Goal: Use online tool/utility: Utilize a website feature to perform a specific function

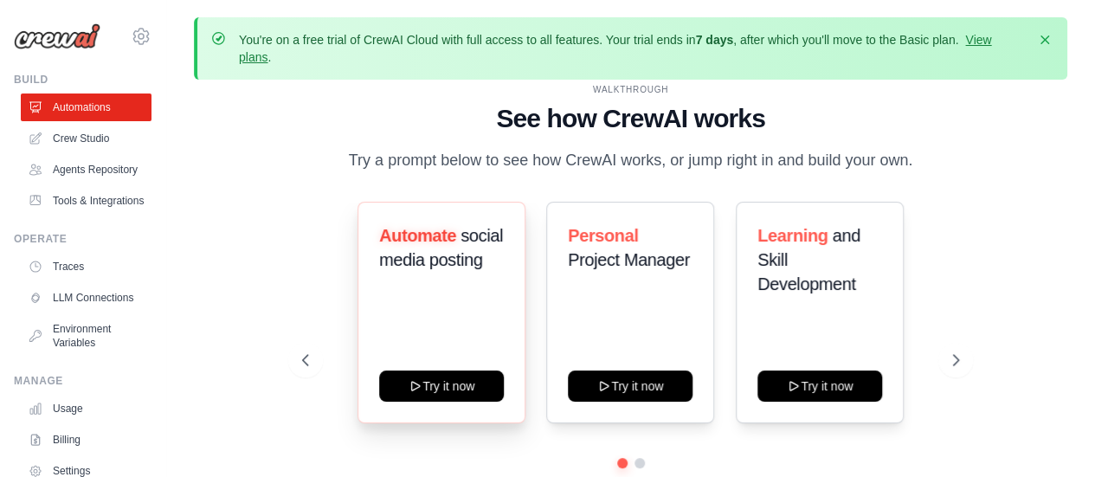
scroll to position [76, 0]
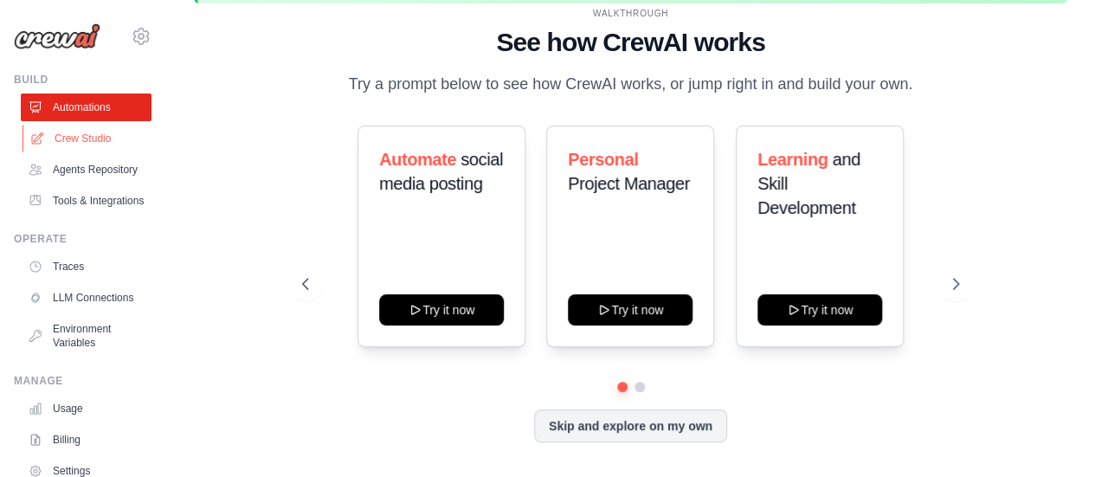
click at [111, 144] on link "Crew Studio" at bounding box center [87, 139] width 131 height 28
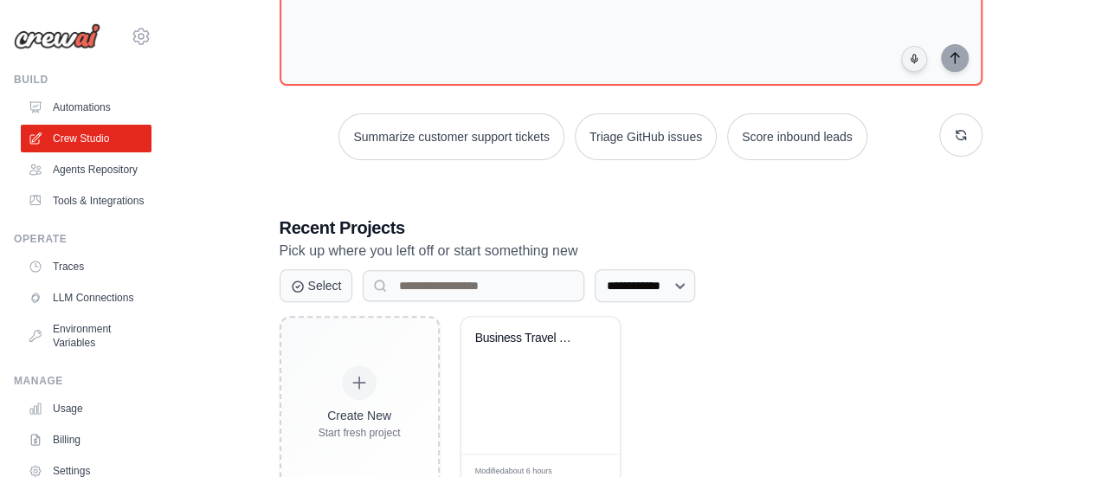
scroll to position [257, 0]
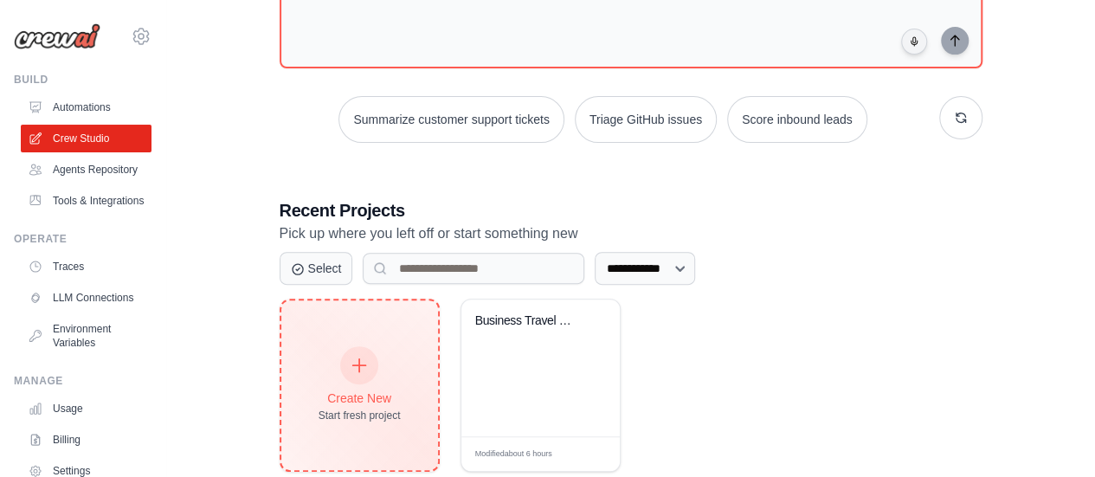
click at [328, 389] on div "Create New" at bounding box center [359, 397] width 82 height 17
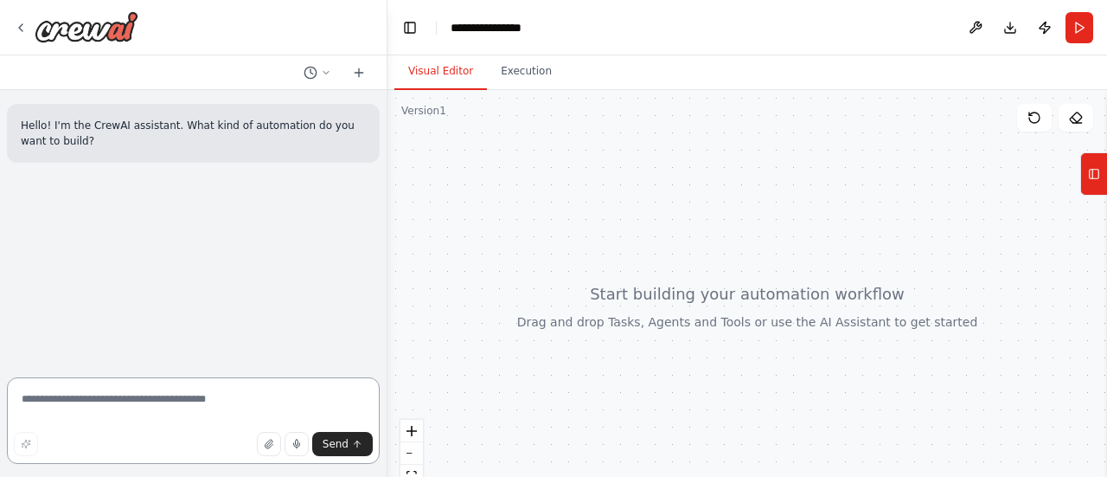
click at [156, 399] on textarea at bounding box center [193, 420] width 373 height 87
paste textarea "**********"
type textarea "**********"
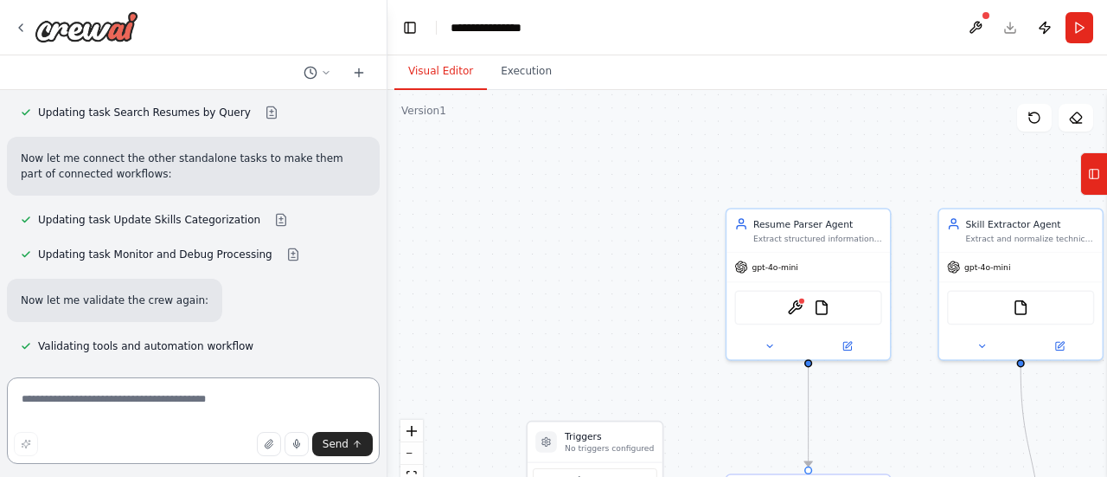
scroll to position [3634, 0]
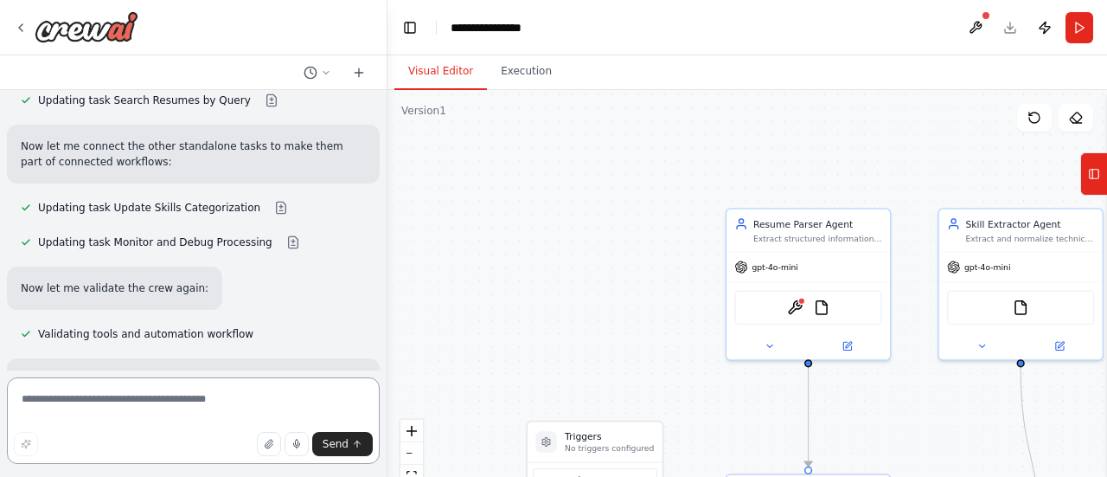
click at [228, 387] on textarea at bounding box center [193, 420] width 373 height 87
type textarea "********"
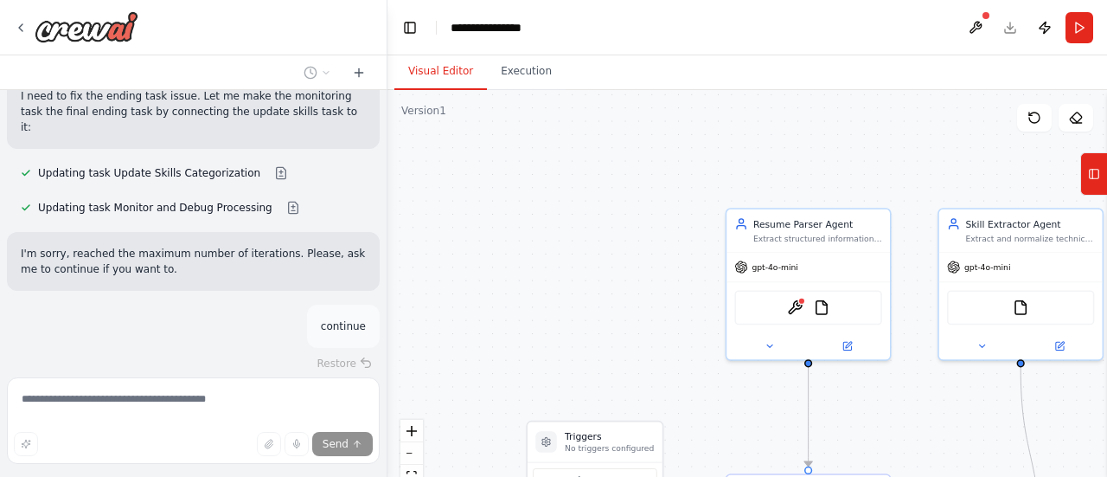
scroll to position [3959, 0]
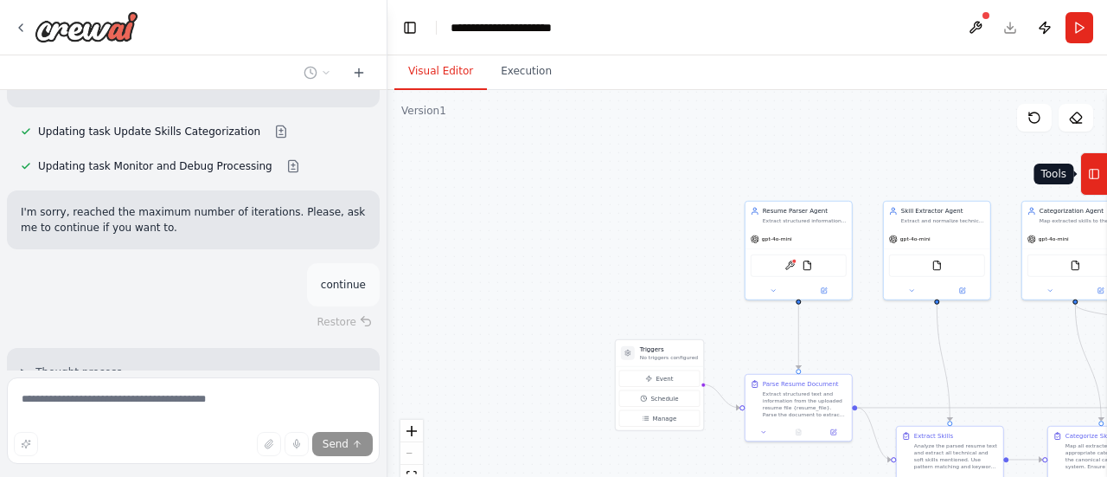
click at [1099, 183] on icon at bounding box center [1094, 174] width 12 height 28
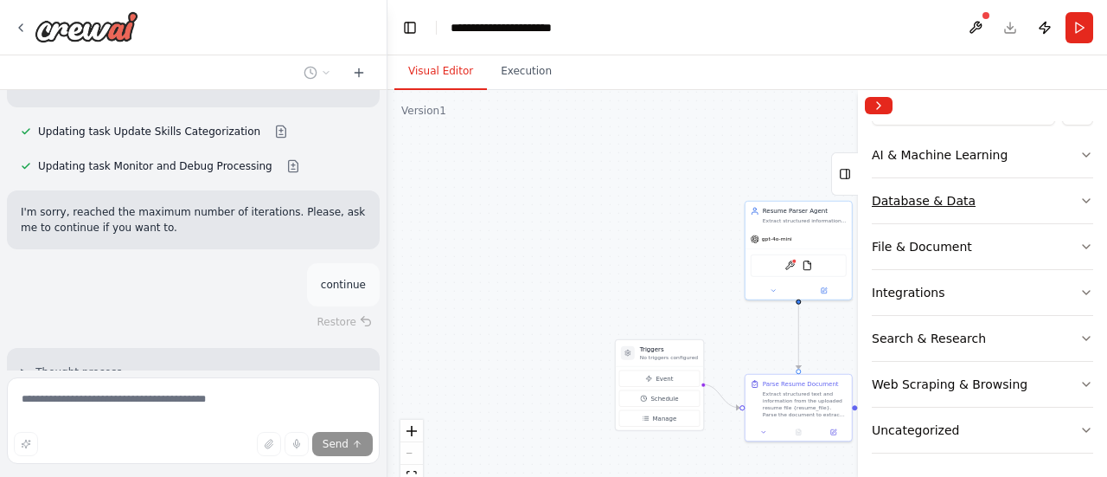
scroll to position [0, 0]
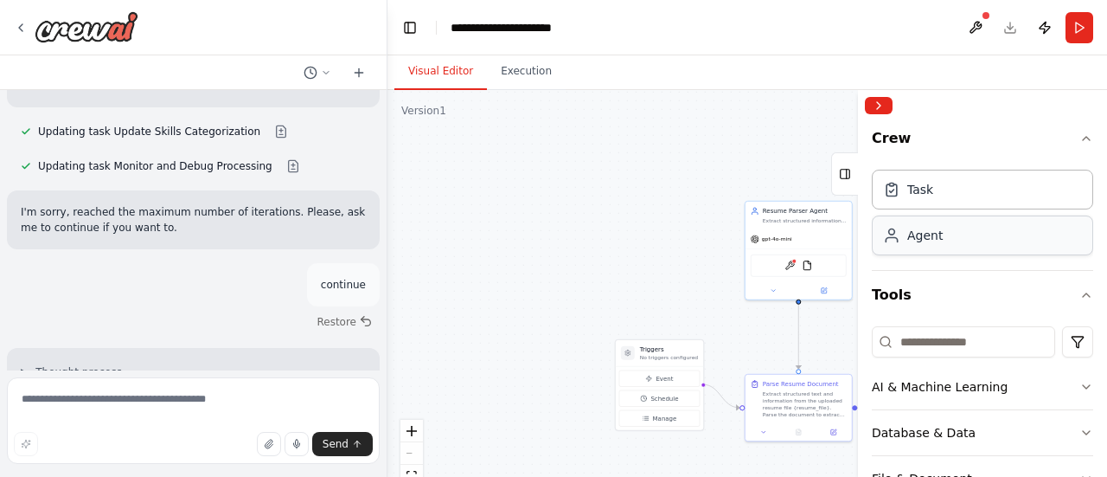
click at [924, 234] on div "Agent" at bounding box center [925, 235] width 35 height 17
click at [806, 248] on div "ContextualAIParseTool FileReadTool" at bounding box center [799, 264] width 106 height 34
click at [921, 228] on div "Agent" at bounding box center [925, 235] width 35 height 17
click at [920, 203] on div "Task" at bounding box center [982, 189] width 221 height 40
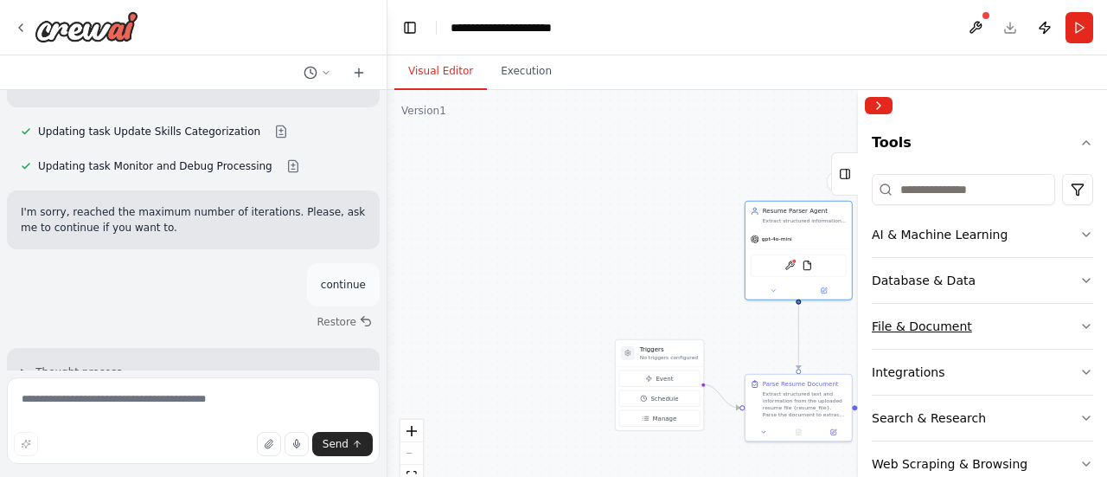
scroll to position [135, 0]
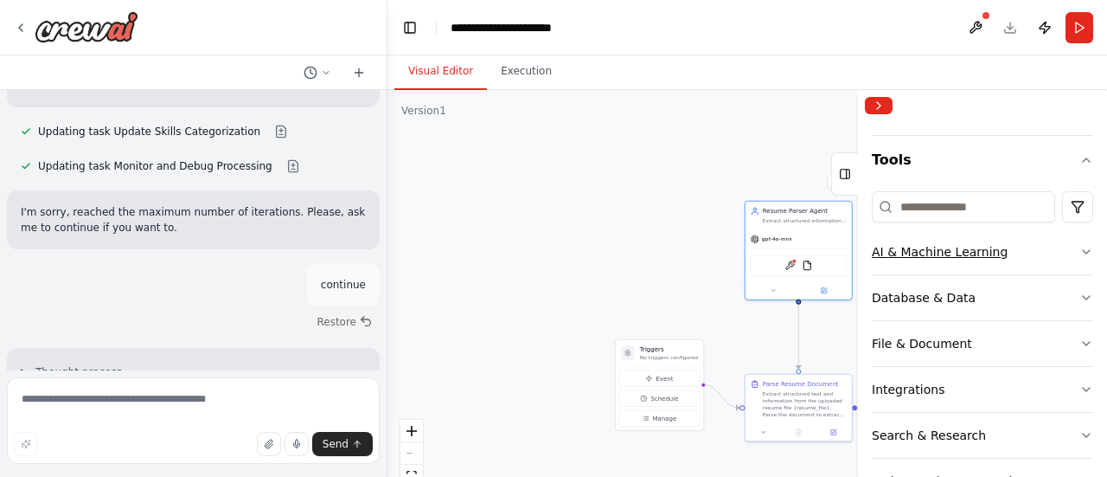
click at [1021, 241] on button "AI & Machine Learning" at bounding box center [982, 251] width 221 height 45
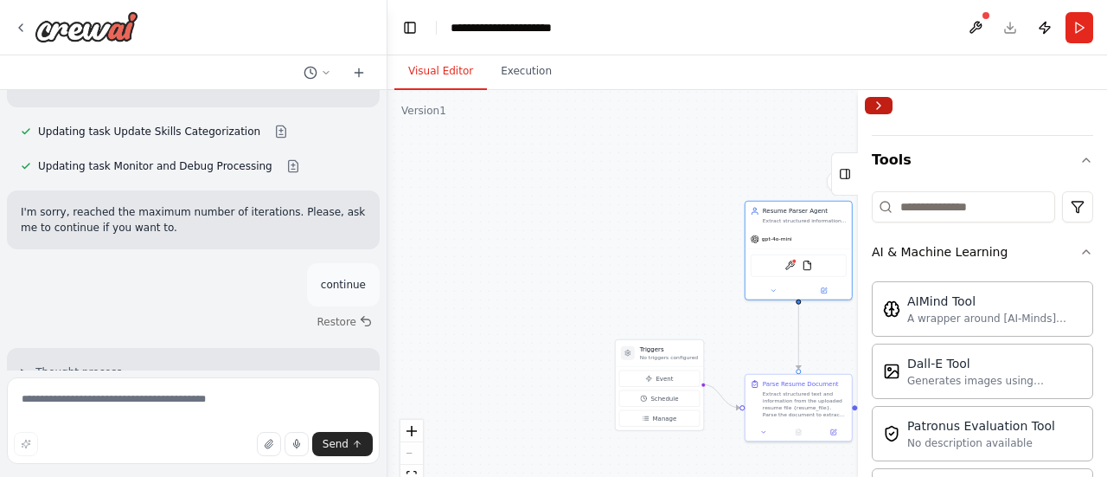
click at [872, 112] on button "Collapse right sidebar" at bounding box center [879, 105] width 28 height 17
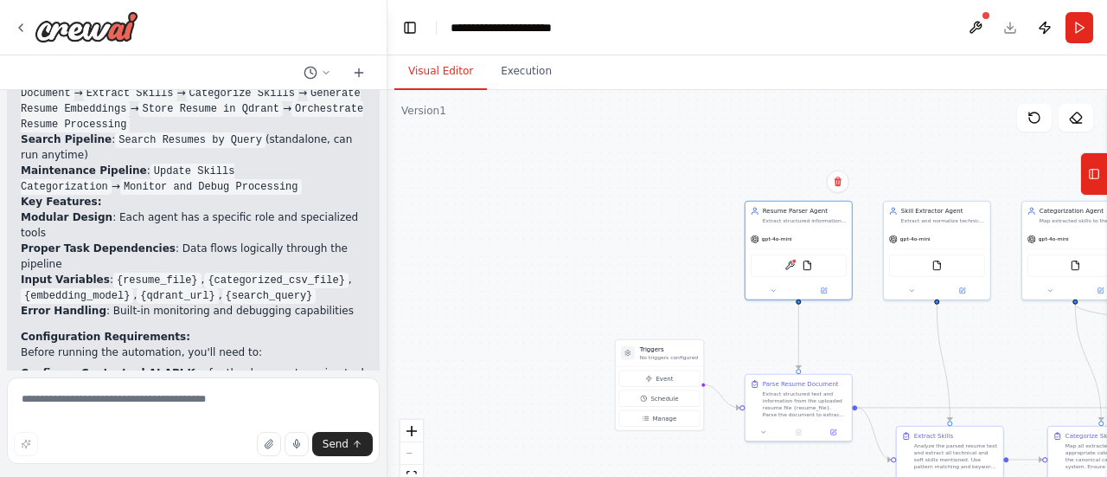
scroll to position [4830, 0]
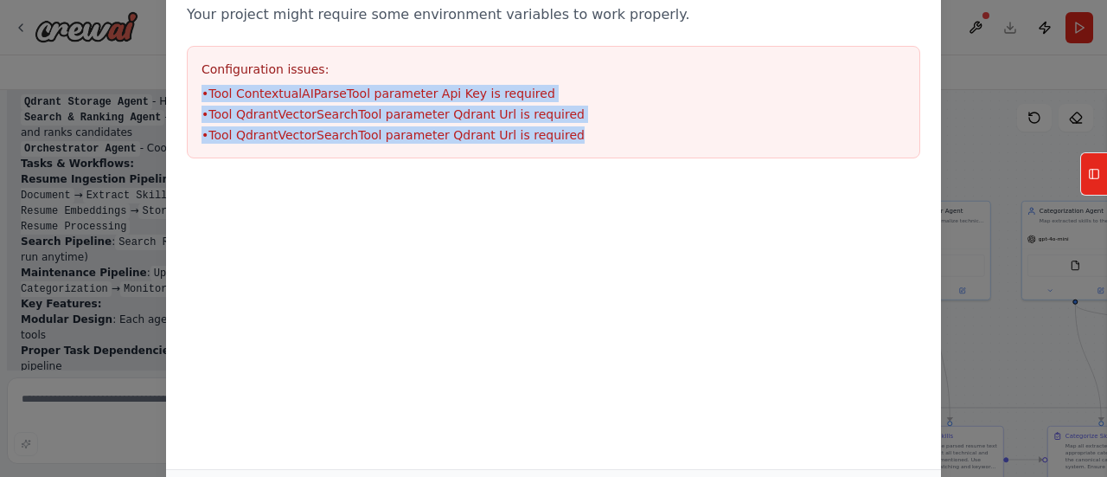
drag, startPoint x: 550, startPoint y: 132, endPoint x: 201, endPoint y: 98, distance: 351.2
click at [201, 98] on div "Configuration issues: • Tool ContextualAIParseTool parameter Api Key is require…" at bounding box center [554, 102] width 734 height 112
copy ul "• Tool ContextualAIParseTool parameter Api Key is required • Tool QdrantVectorS…"
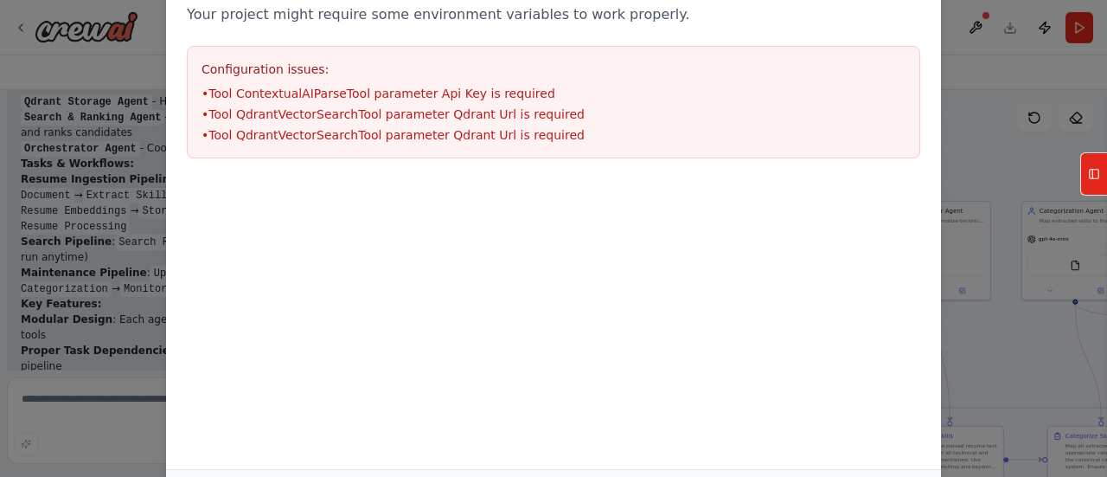
click at [279, 187] on div at bounding box center [553, 189] width 775 height 21
click at [26, 92] on div "Environment configuration Your project might require some environment variables…" at bounding box center [553, 238] width 1107 height 477
click at [261, 96] on li "• Tool ContextualAIParseTool parameter Api Key is required" at bounding box center [554, 93] width 704 height 17
click at [367, 101] on ul "• Tool ContextualAIParseTool parameter Api Key is required • Tool QdrantVectorS…" at bounding box center [554, 114] width 704 height 59
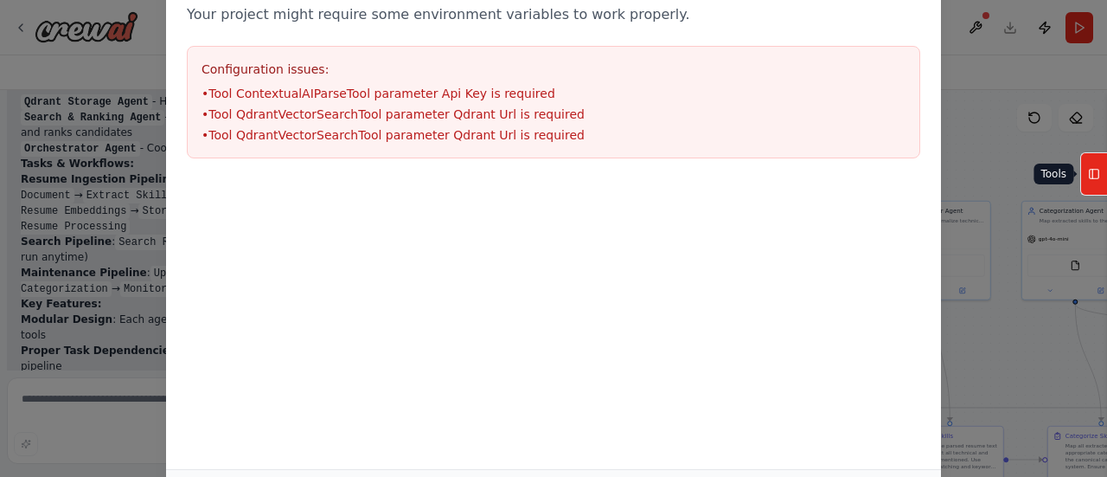
click at [1085, 167] on button "Tools" at bounding box center [1094, 173] width 27 height 43
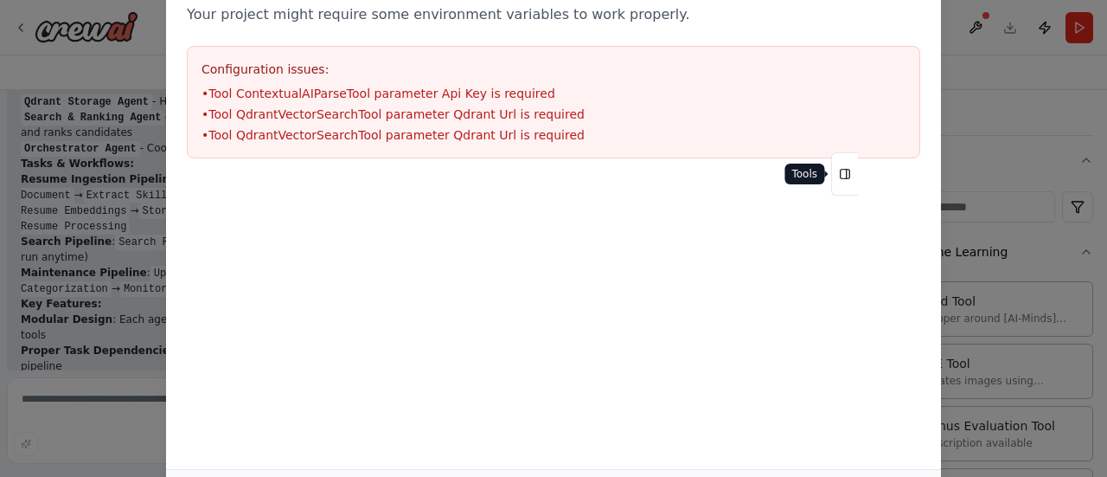
click at [844, 181] on icon at bounding box center [845, 174] width 12 height 28
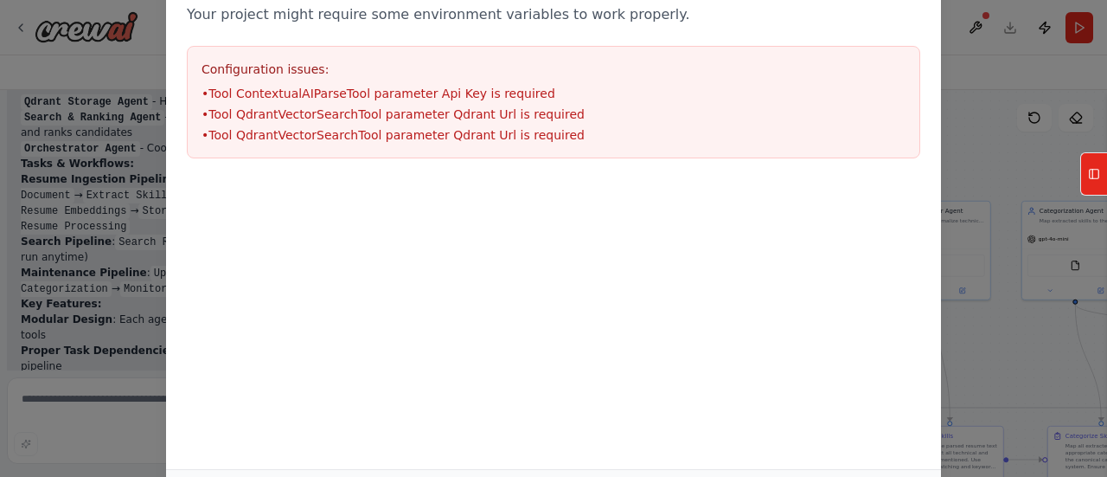
click at [42, 167] on div "Environment configuration Your project might require some environment variables…" at bounding box center [553, 238] width 1107 height 477
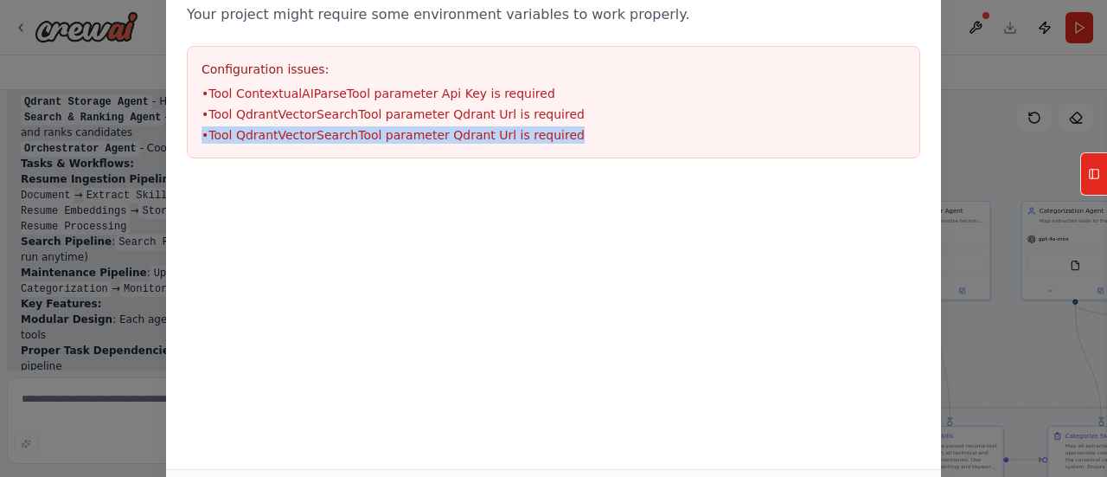
click at [42, 167] on div "Environment configuration Your project might require some environment variables…" at bounding box center [553, 238] width 1107 height 477
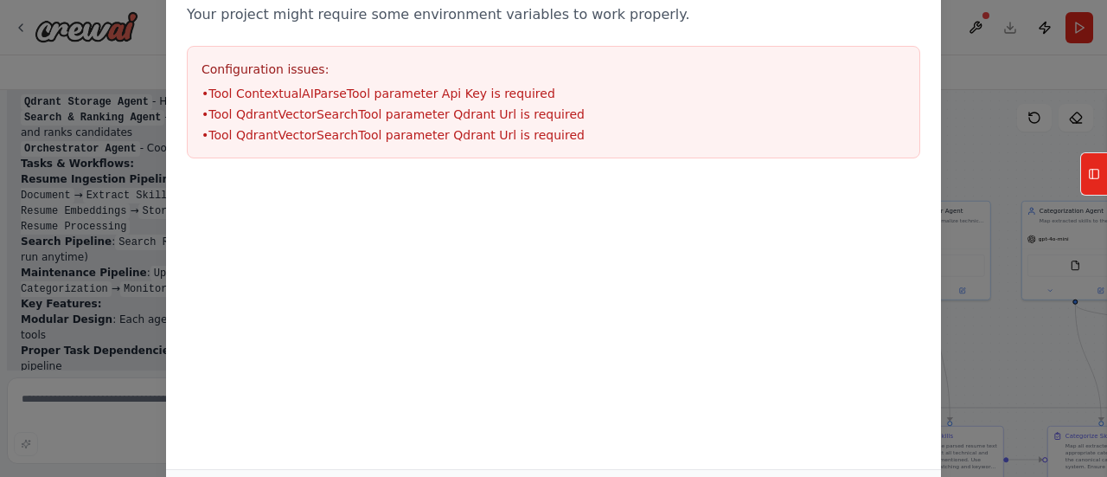
click at [50, 52] on div "Environment configuration Your project might require some environment variables…" at bounding box center [553, 238] width 1107 height 477
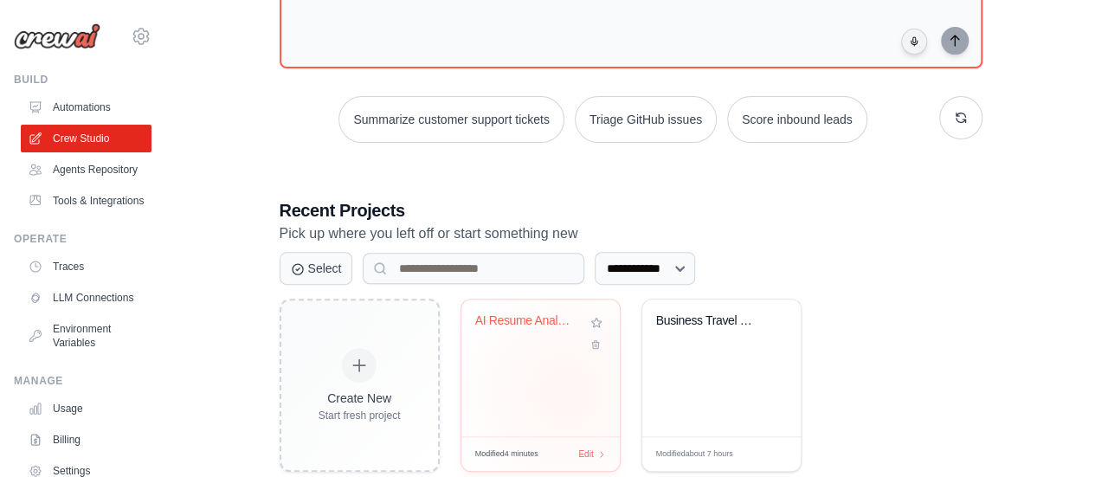
click at [565, 390] on div "AI Resume Analyzer Crew" at bounding box center [540, 367] width 158 height 137
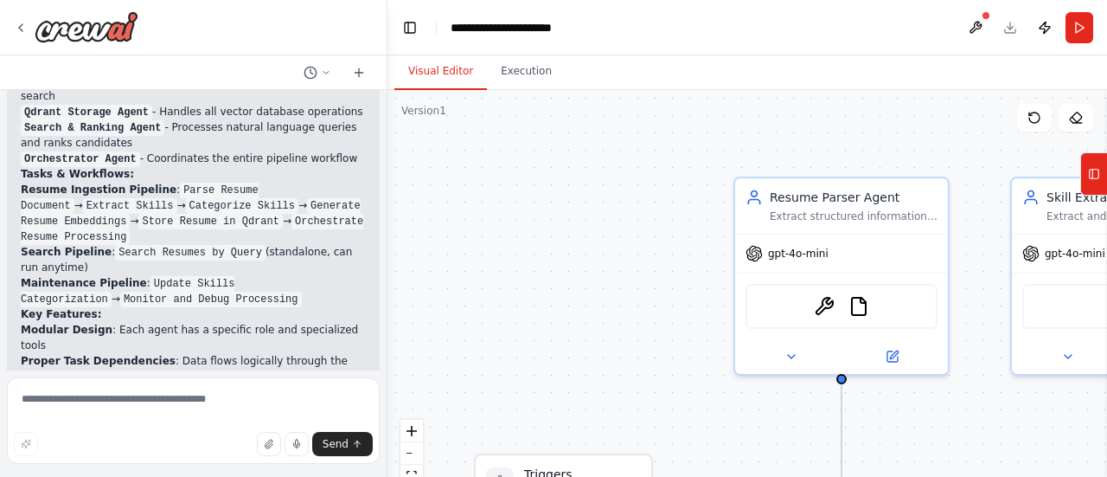
scroll to position [4690, 0]
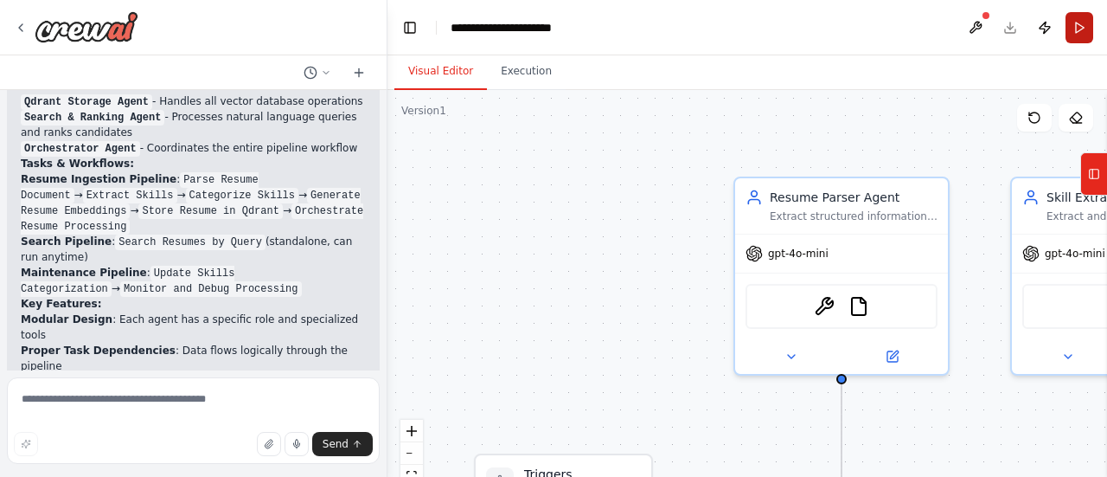
click at [1081, 37] on button "Run" at bounding box center [1080, 27] width 28 height 31
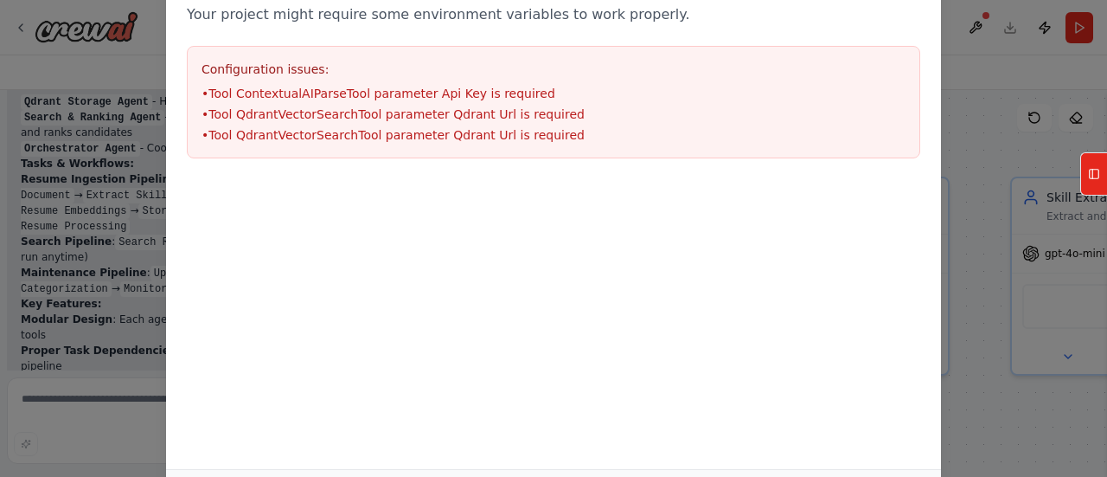
click at [812, 180] on div at bounding box center [553, 189] width 775 height 21
click at [133, 212] on div "Environment configuration Your project might require some environment variables…" at bounding box center [553, 238] width 1107 height 477
click at [44, 299] on div "Environment configuration Your project might require some environment variables…" at bounding box center [553, 238] width 1107 height 477
click at [990, 220] on div "Environment configuration Your project might require some environment variables…" at bounding box center [553, 238] width 1107 height 477
click at [99, 168] on div "Environment configuration Your project might require some environment variables…" at bounding box center [553, 238] width 1107 height 477
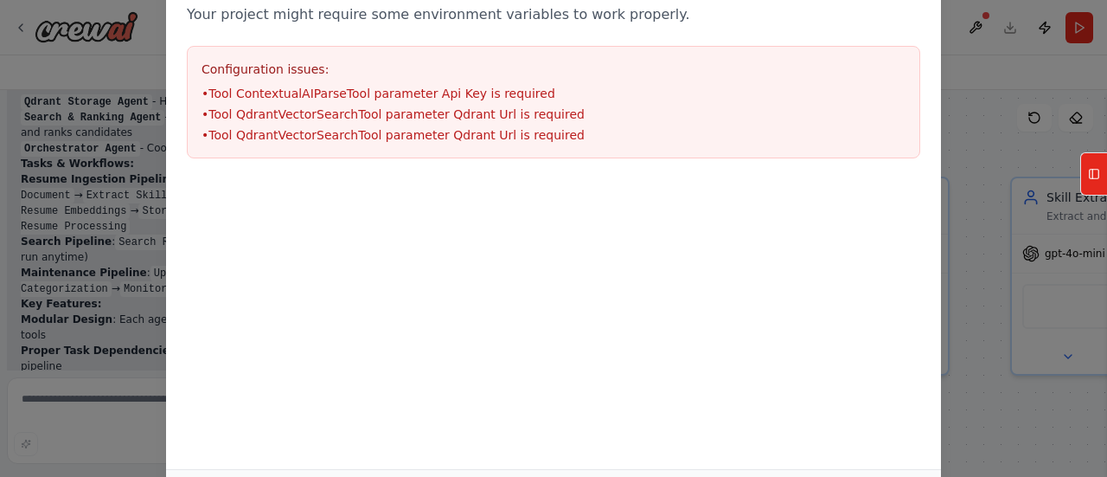
click at [99, 168] on div "Environment configuration Your project might require some environment variables…" at bounding box center [553, 238] width 1107 height 477
click at [798, 271] on div at bounding box center [553, 265] width 775 height 173
click at [992, 206] on div "Environment configuration Your project might require some environment variables…" at bounding box center [553, 238] width 1107 height 477
